Goal: Information Seeking & Learning: Understand process/instructions

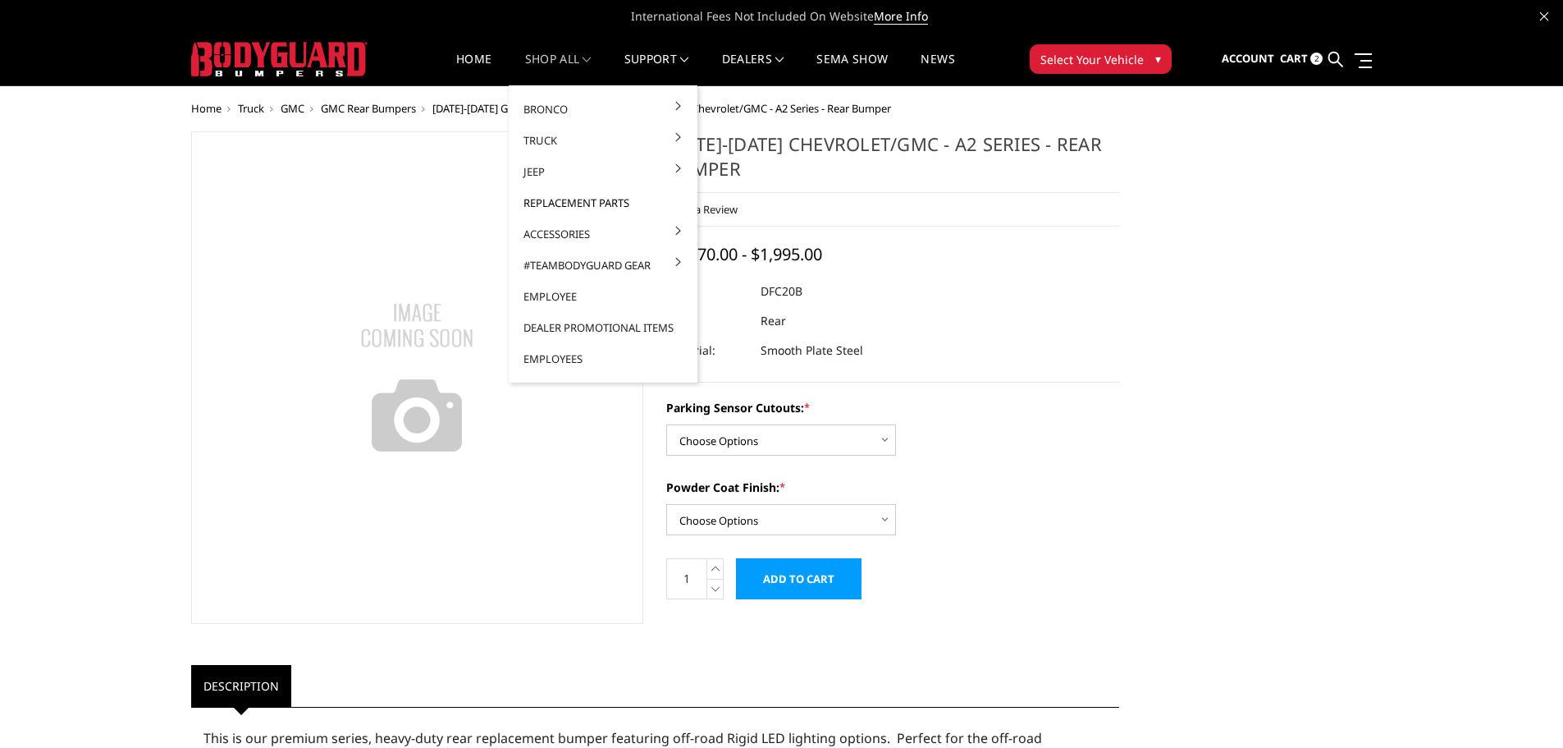
click at [565, 201] on link "Replacement Parts" at bounding box center [603, 202] width 176 height 31
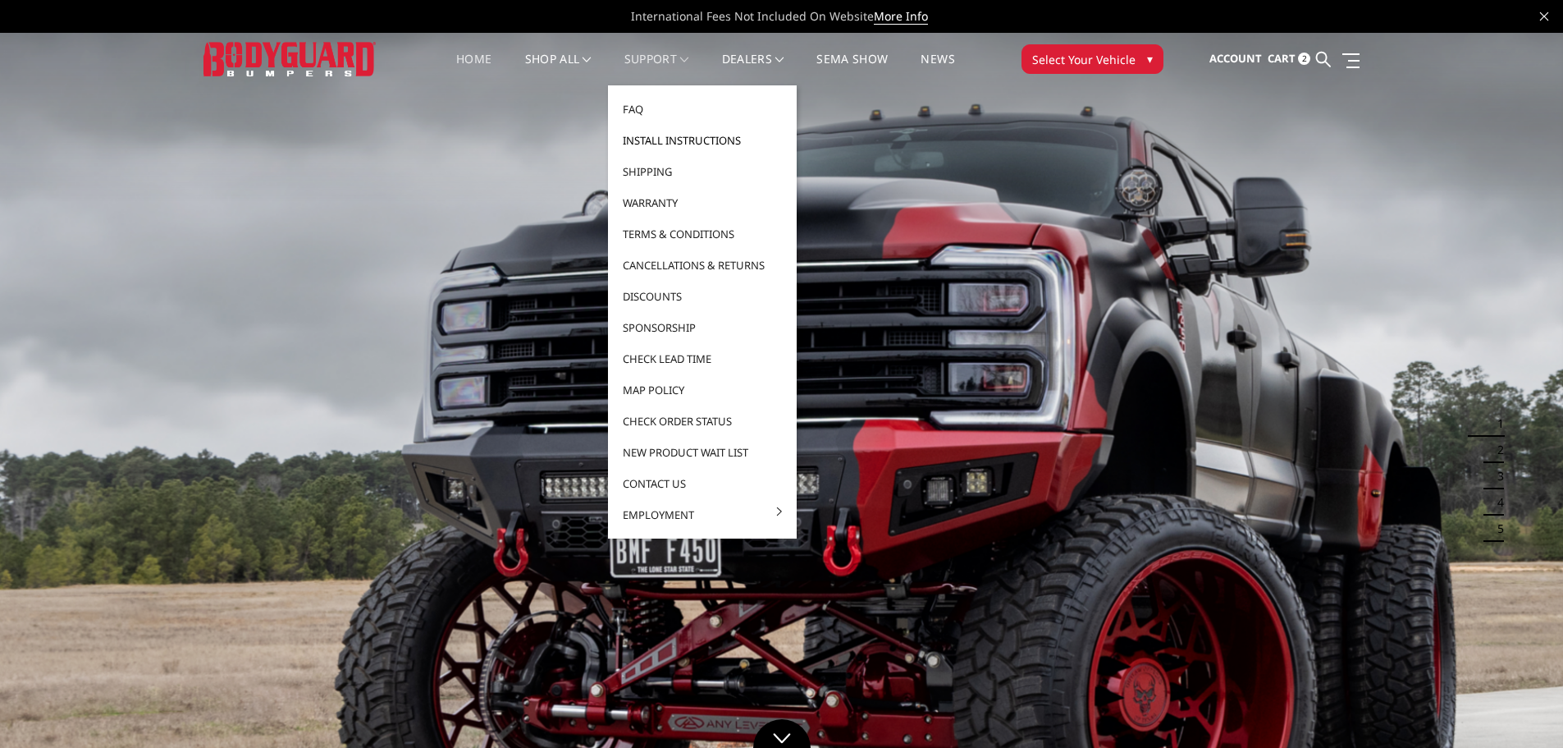
click at [669, 145] on link "Install Instructions" at bounding box center [703, 140] width 176 height 31
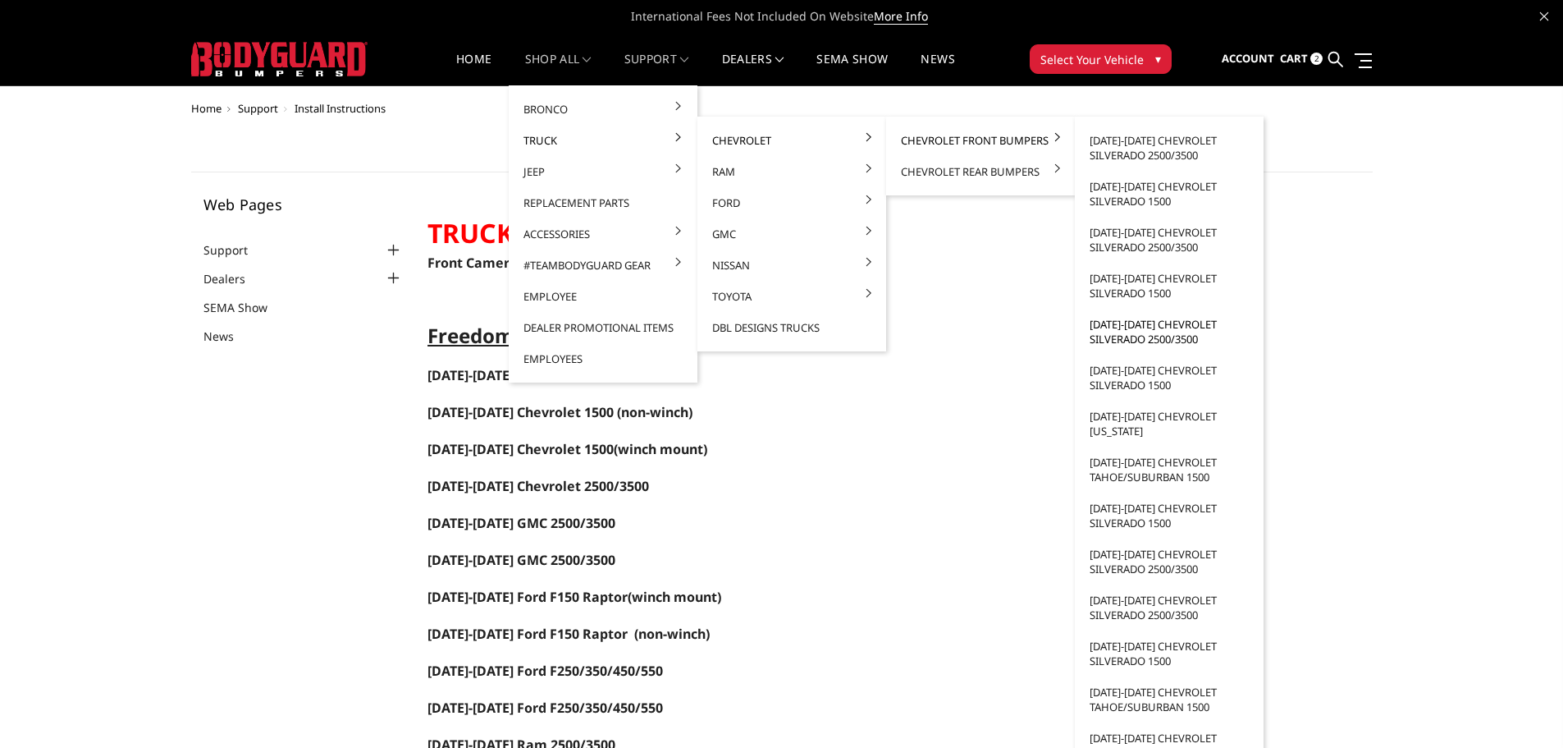
click at [1128, 335] on link "[DATE]-[DATE] Chevrolet Silverado 2500/3500" at bounding box center [1170, 332] width 176 height 46
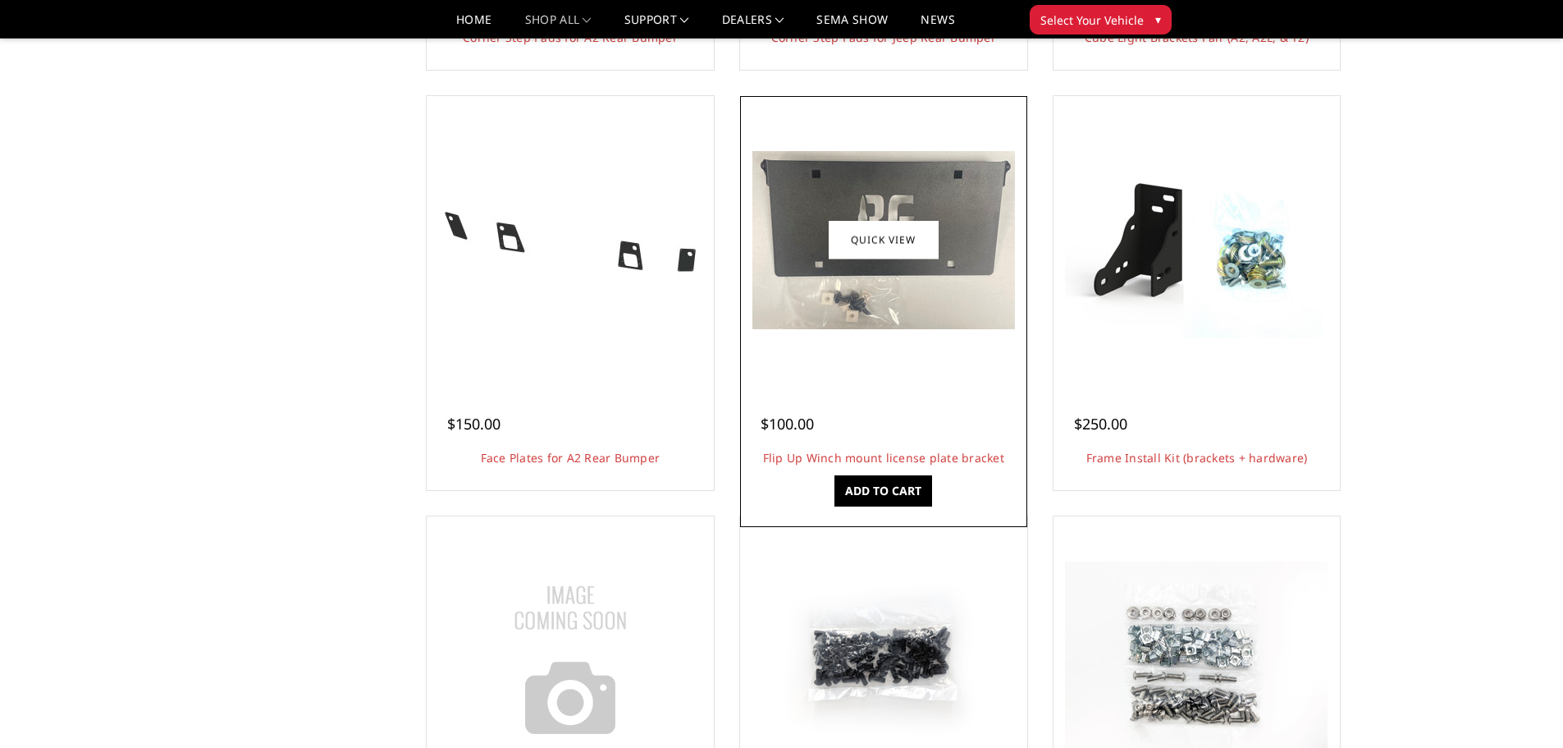
scroll to position [1395, 0]
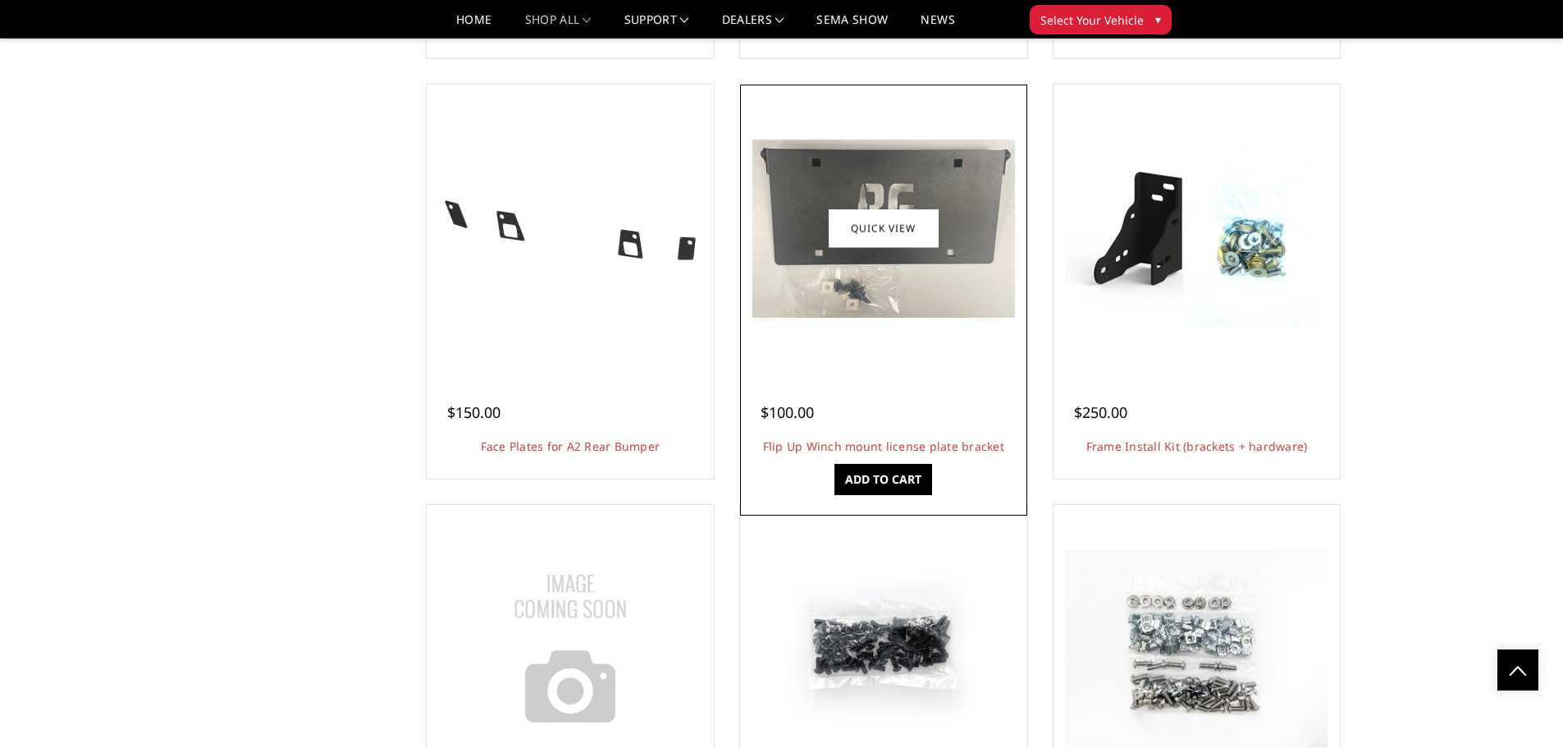
click at [862, 283] on img at bounding box center [883, 229] width 263 height 178
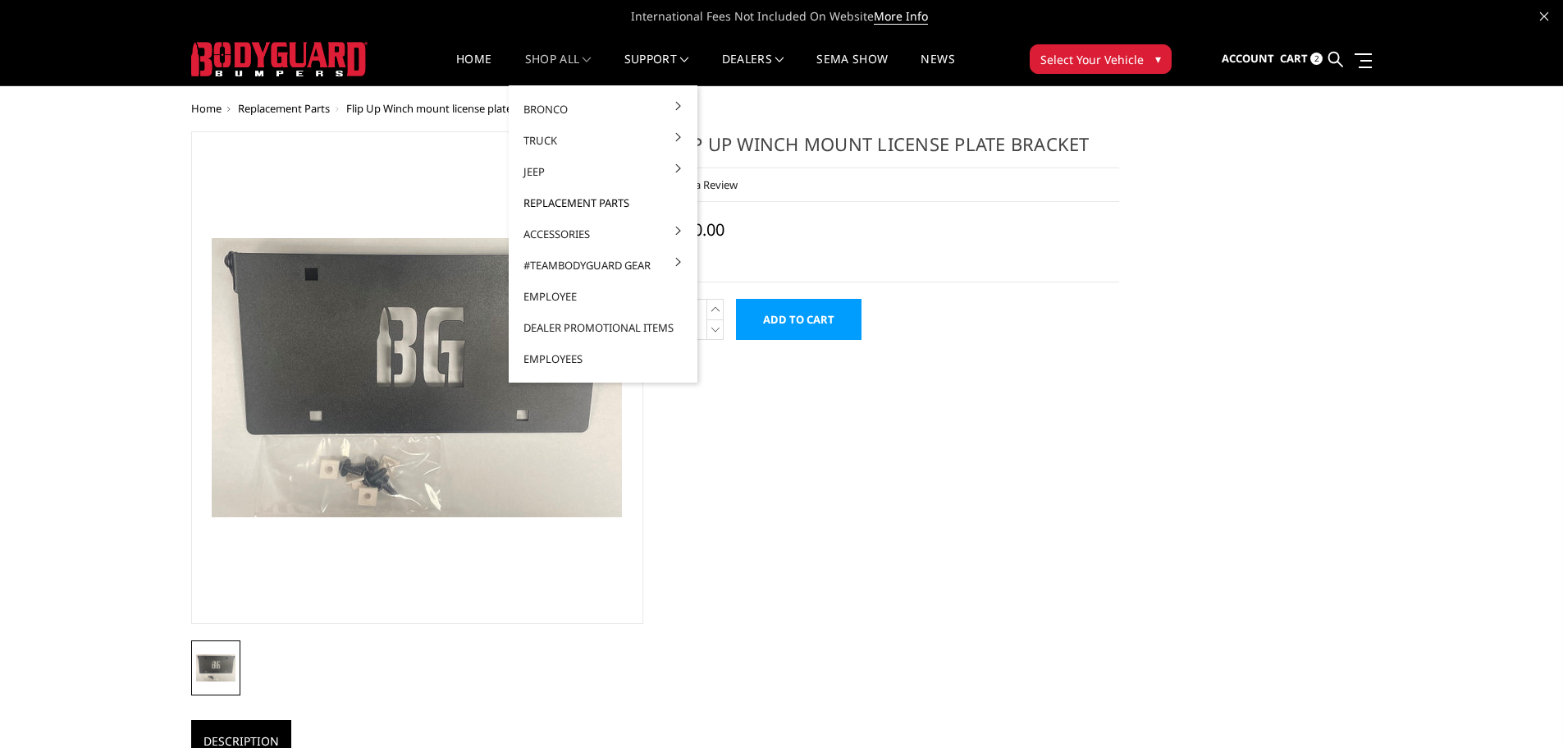
click at [551, 204] on link "Replacement Parts" at bounding box center [603, 202] width 176 height 31
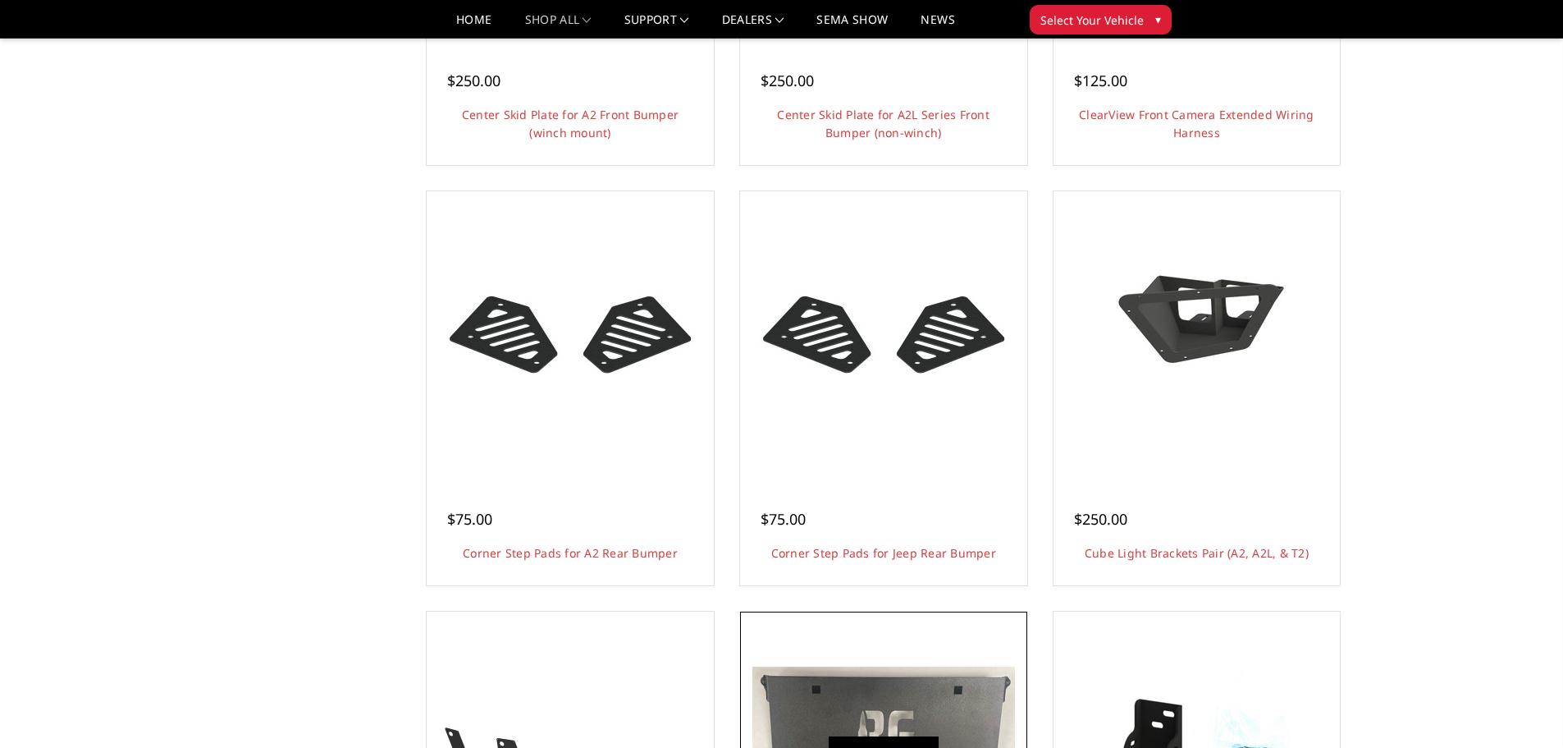
scroll to position [1067, 0]
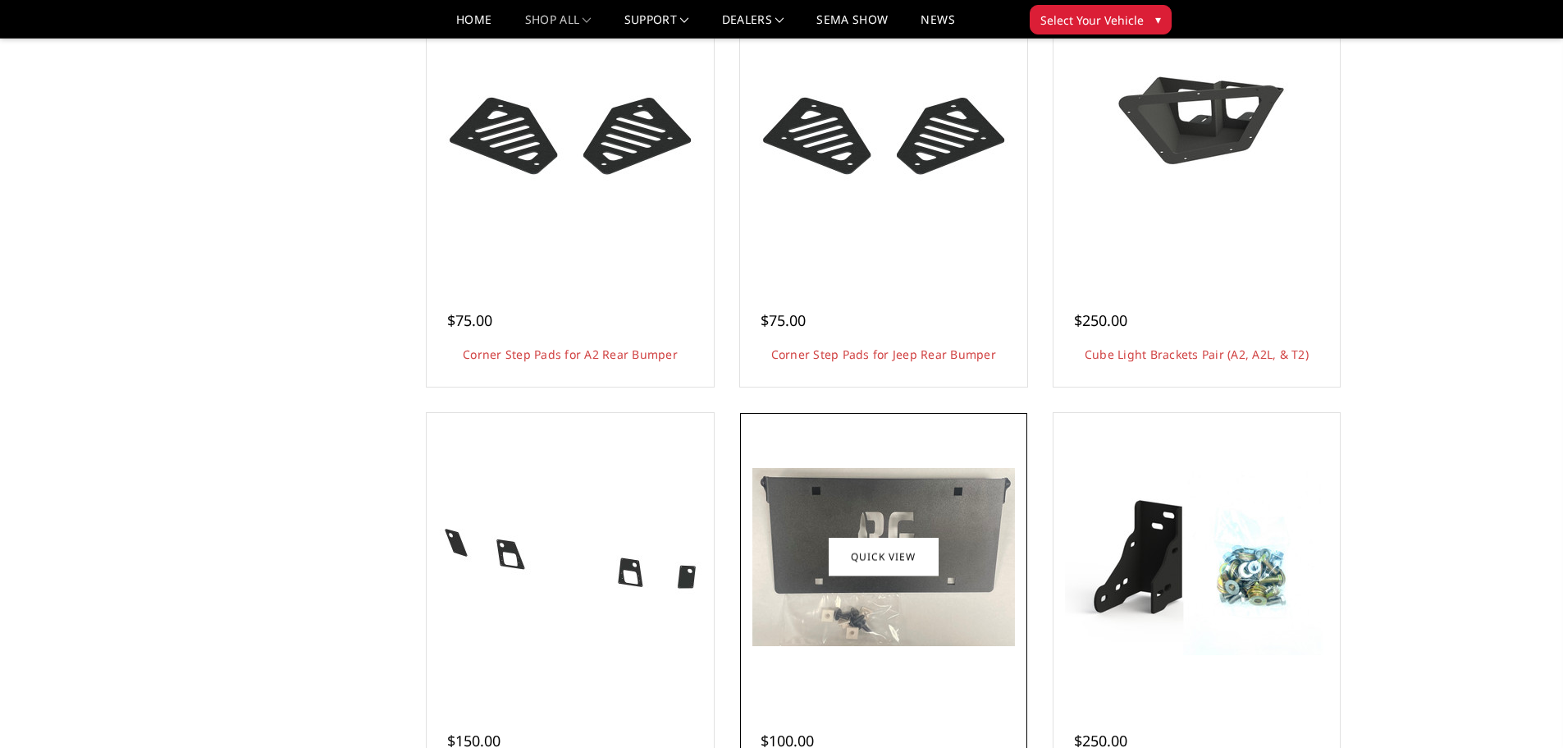
click at [871, 487] on img at bounding box center [883, 557] width 263 height 178
